Goal: Obtain resource: Obtain resource

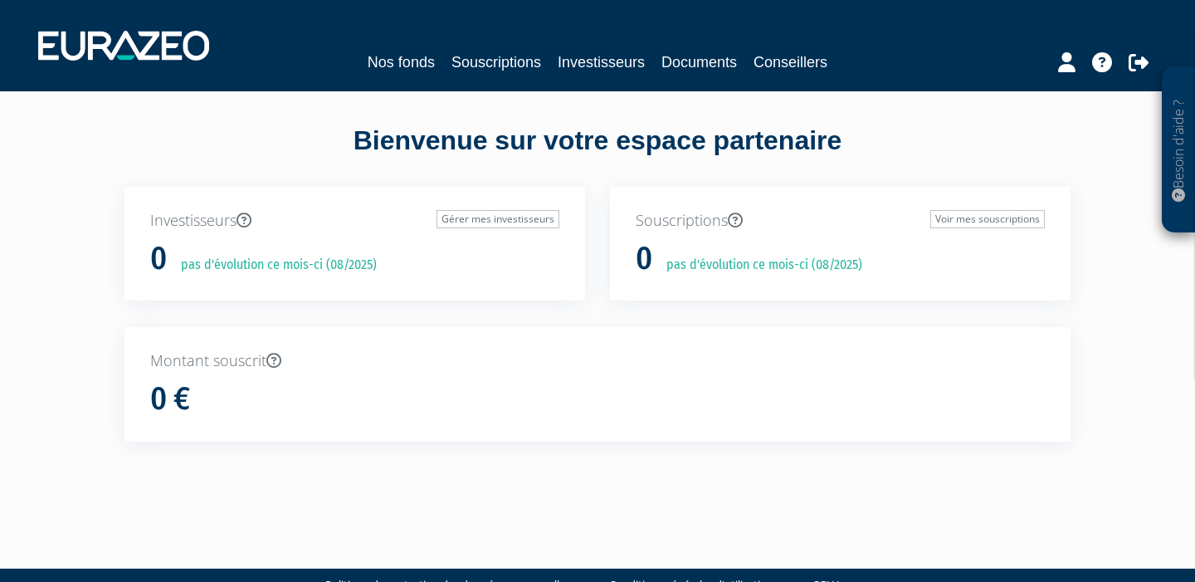
scroll to position [9, 0]
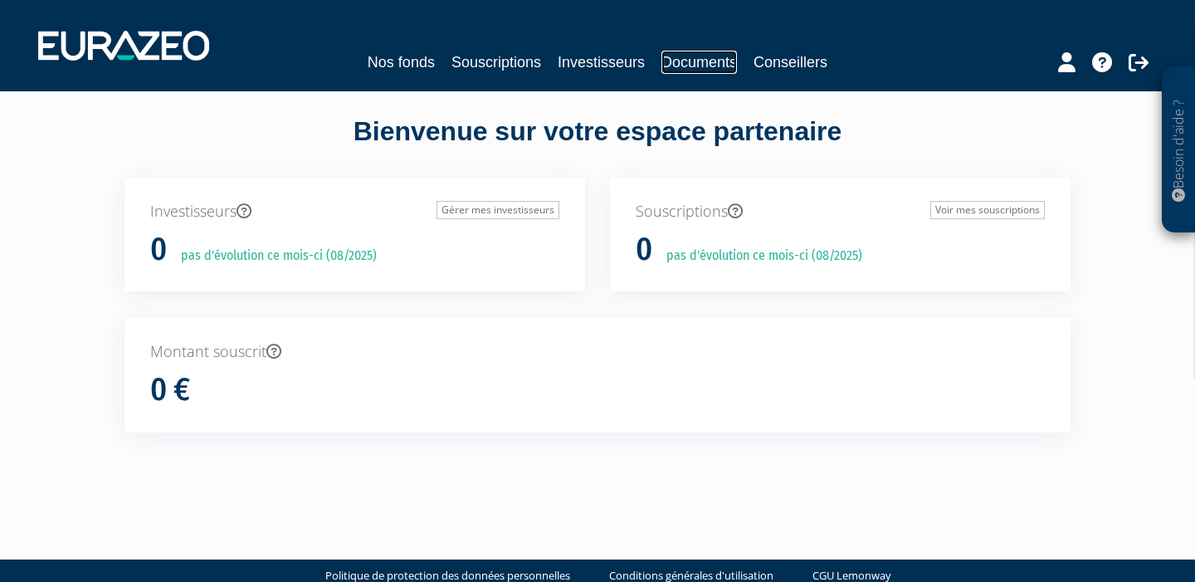
click at [687, 63] on link "Documents" at bounding box center [699, 62] width 76 height 23
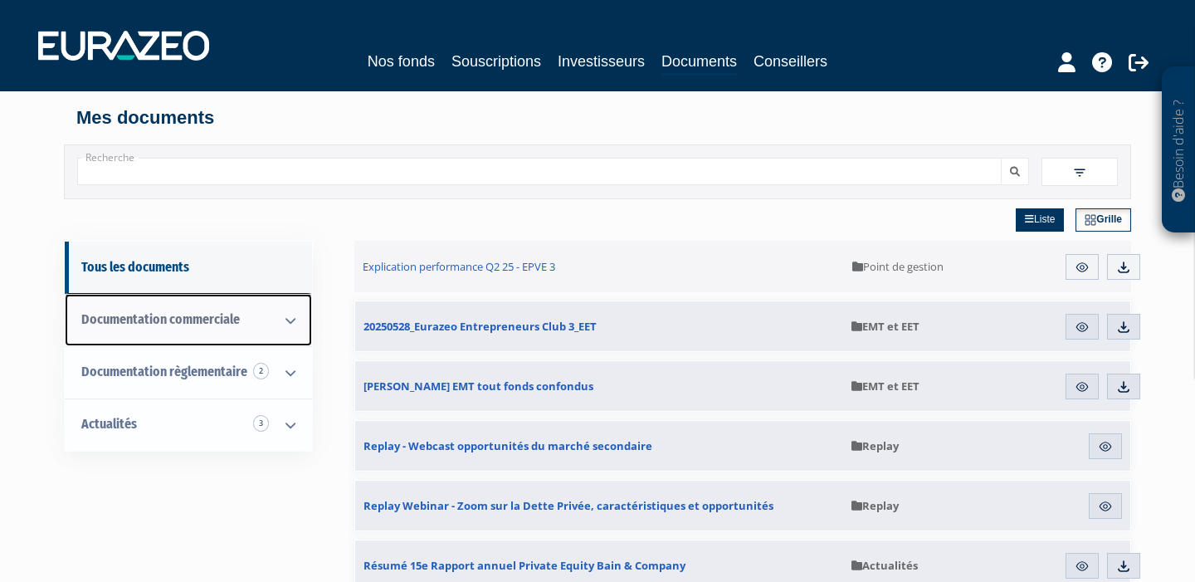
click at [144, 329] on link "Documentation commerciale" at bounding box center [188, 320] width 247 height 52
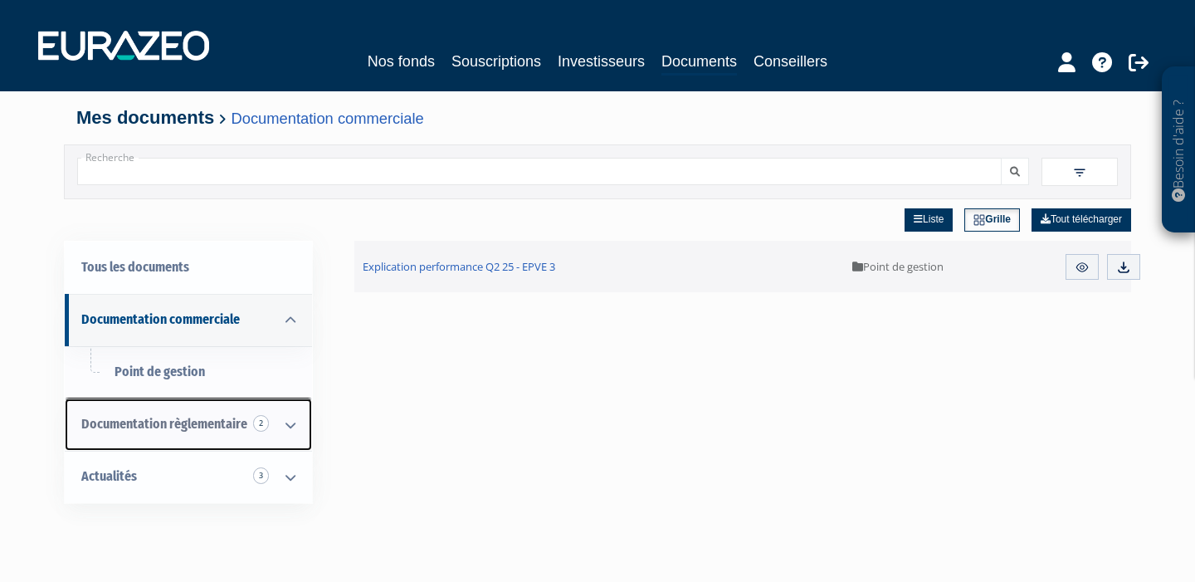
click at [149, 413] on link "Documentation règlementaire 2" at bounding box center [188, 424] width 247 height 52
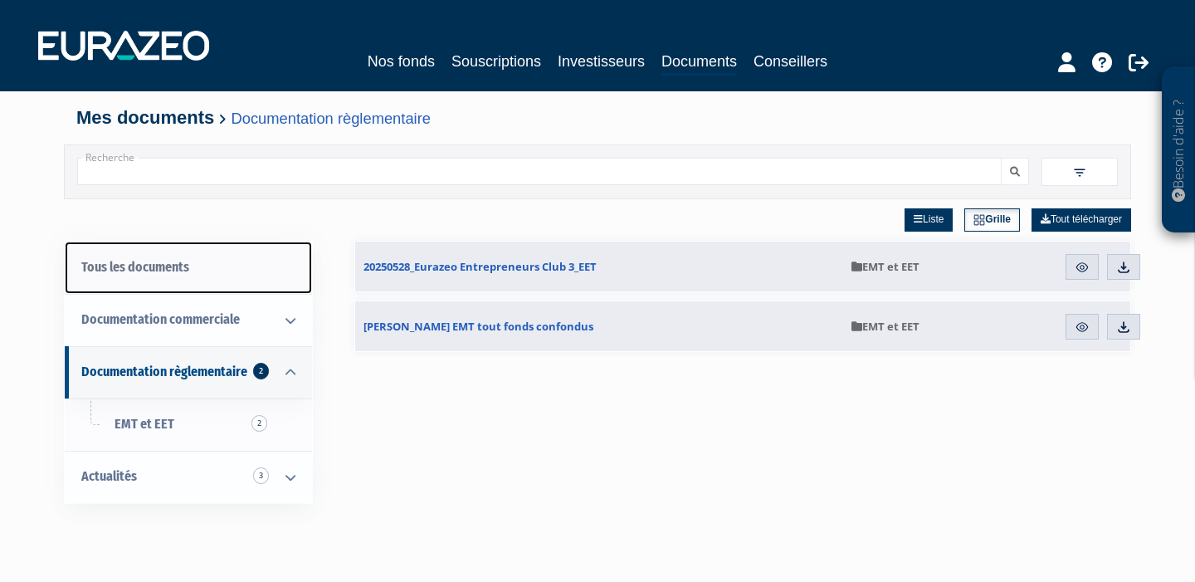
click at [176, 269] on link "Tous les documents" at bounding box center [188, 268] width 247 height 52
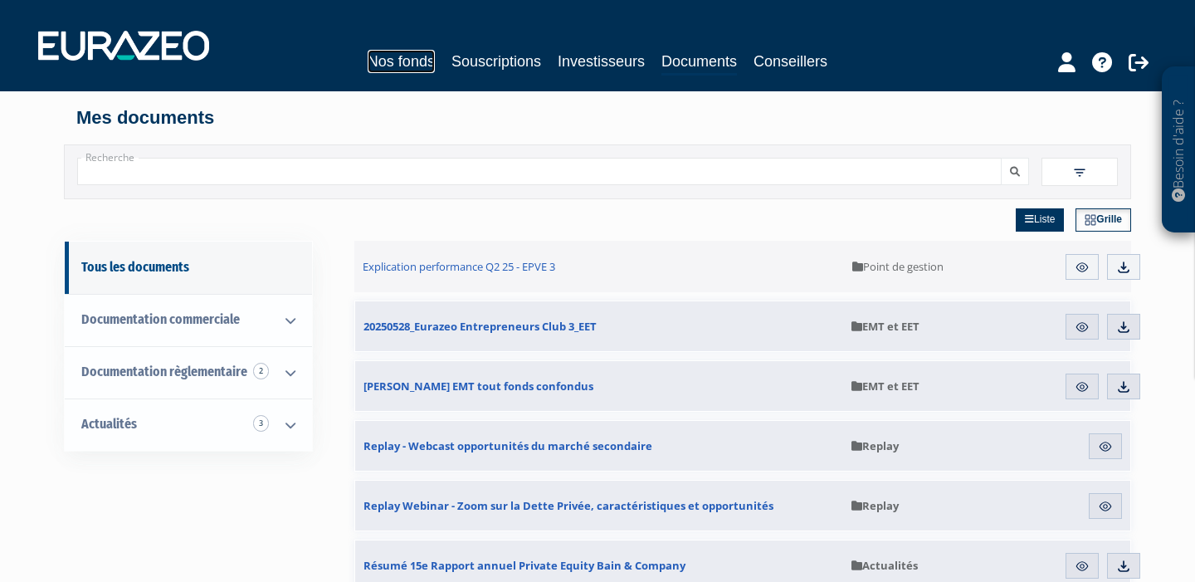
click at [426, 59] on link "Nos fonds" at bounding box center [401, 61] width 67 height 23
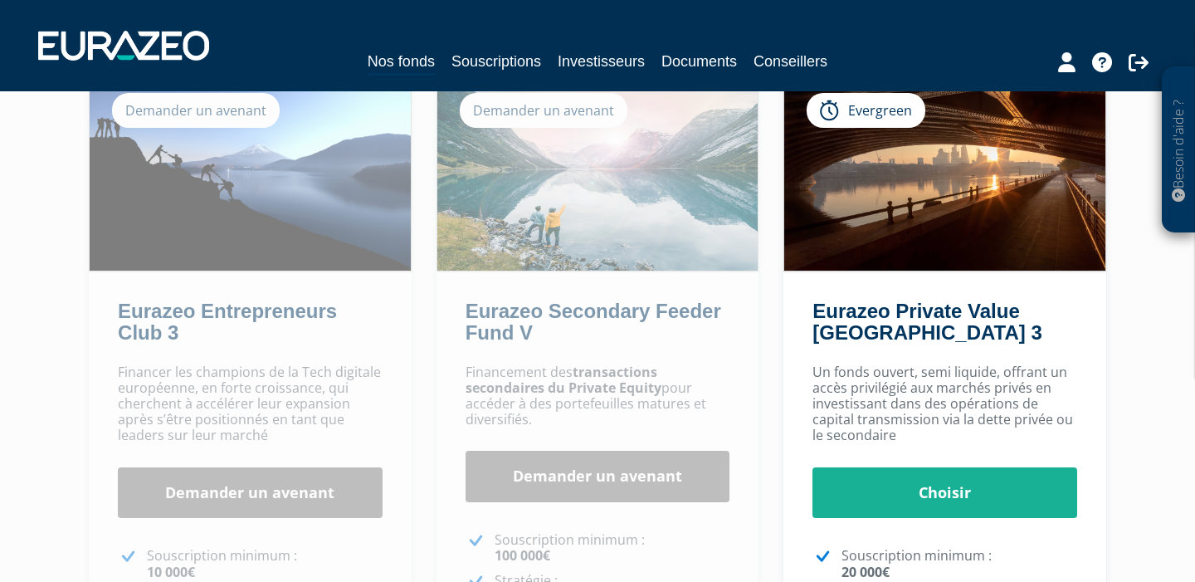
scroll to position [183, 0]
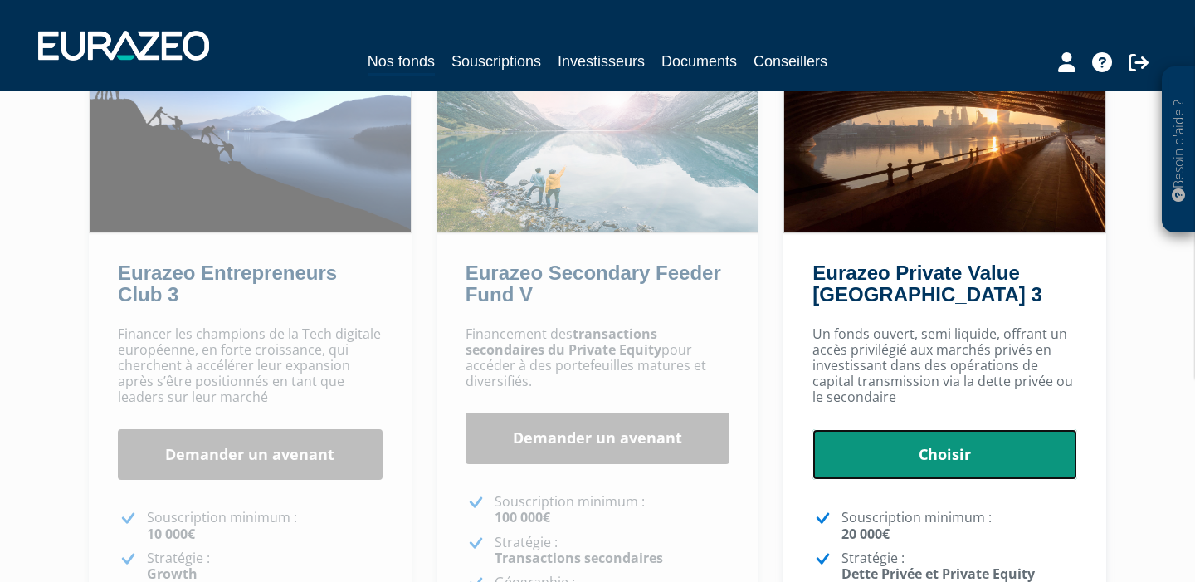
click at [898, 444] on link "Choisir" at bounding box center [945, 454] width 265 height 51
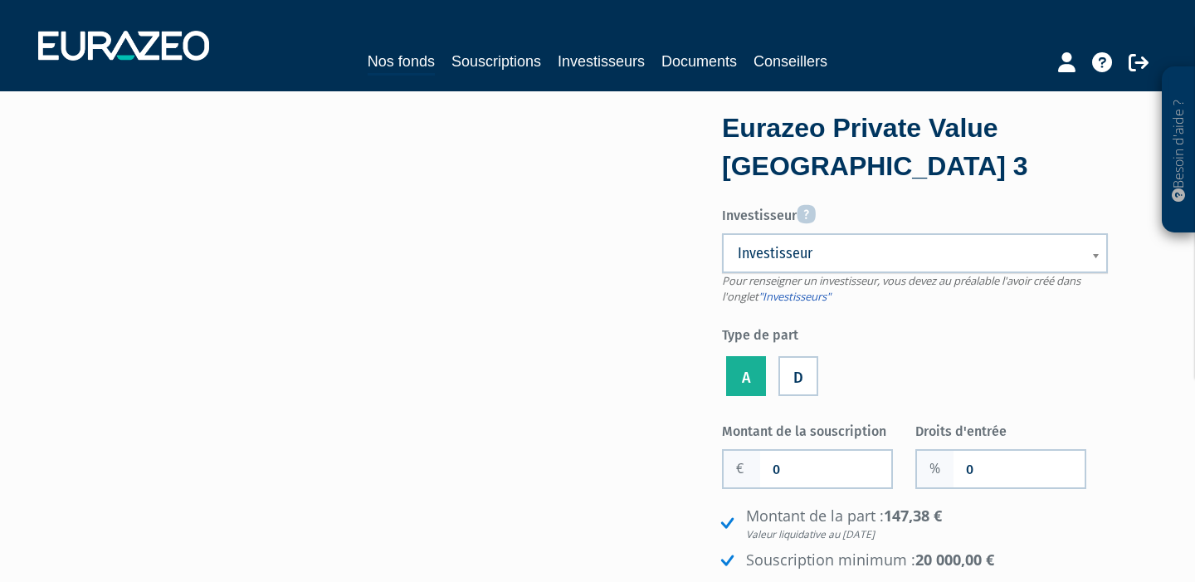
click at [821, 262] on span "Investisseur" at bounding box center [904, 253] width 333 height 20
click at [505, 478] on div "Eurazeo Private Value [GEOGRAPHIC_DATA] 3 Investisseur Pour renseigner un inves…" at bounding box center [598, 447] width 1046 height 663
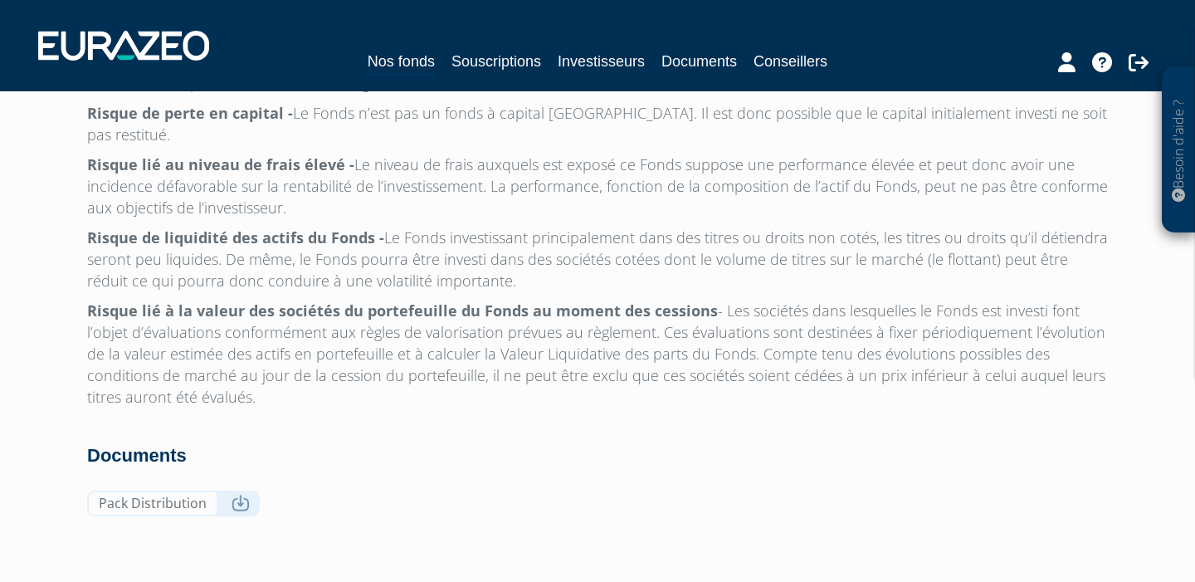
scroll to position [5328, 0]
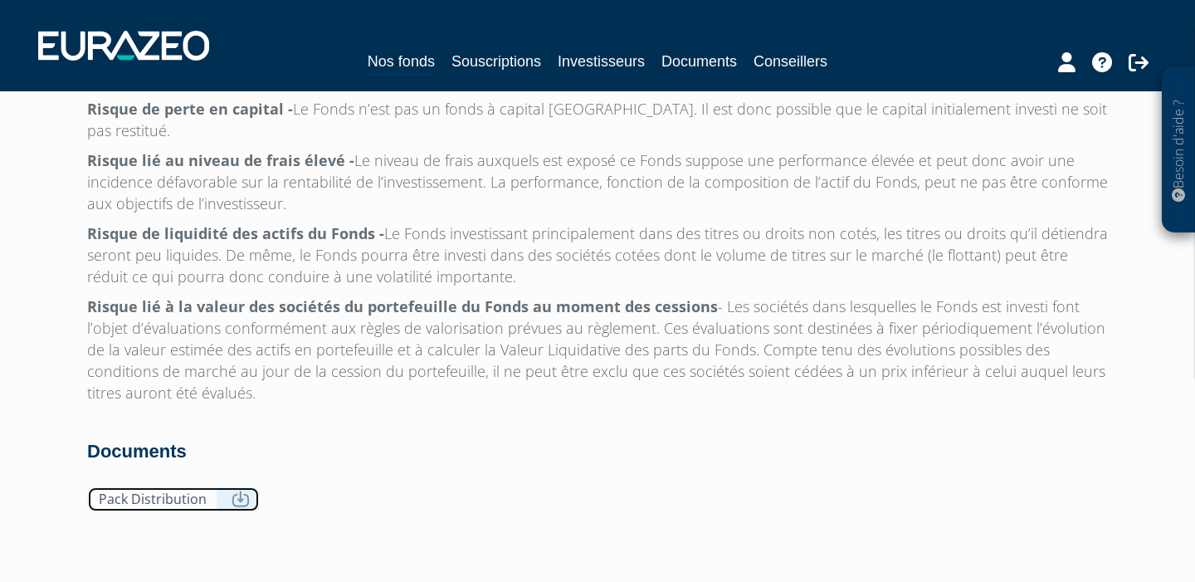
click at [212, 486] on link "Pack Distribution" at bounding box center [173, 499] width 173 height 26
